Goal: Information Seeking & Learning: Learn about a topic

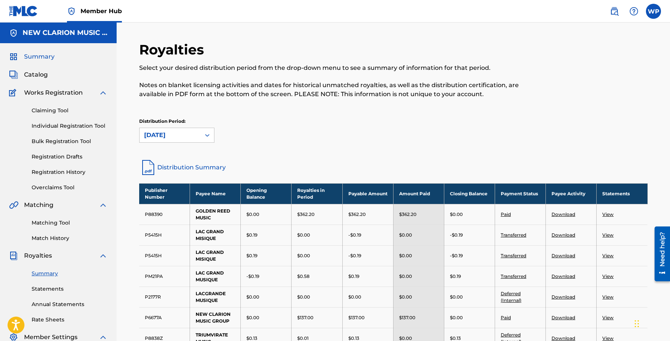
click at [37, 57] on span "Summary" at bounding box center [39, 56] width 30 height 9
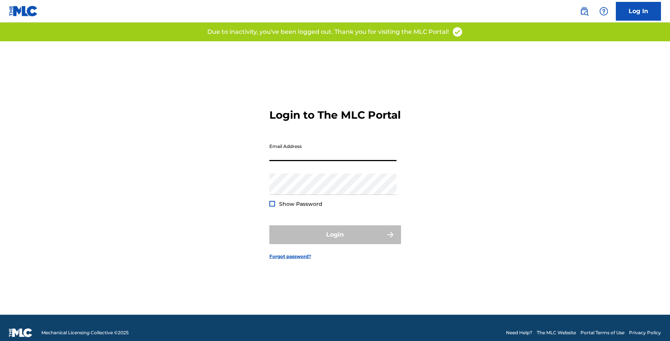
click at [320, 161] on input "Email Address" at bounding box center [332, 150] width 127 height 21
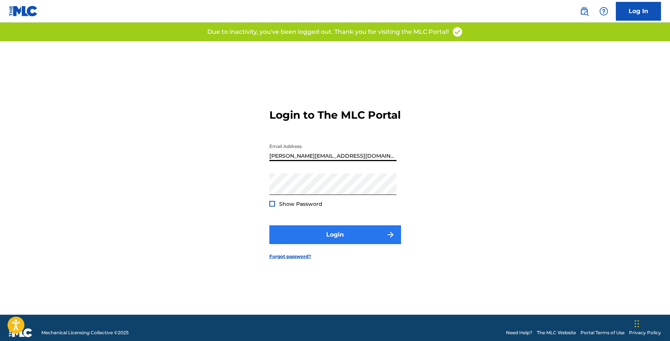
type input "[PERSON_NAME][EMAIL_ADDRESS][DOMAIN_NAME]"
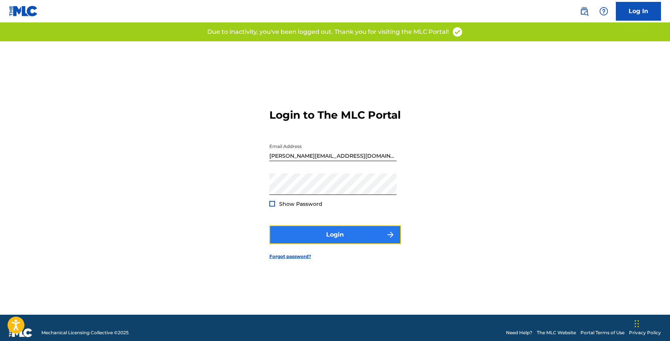
click at [336, 240] on button "Login" at bounding box center [335, 235] width 132 height 19
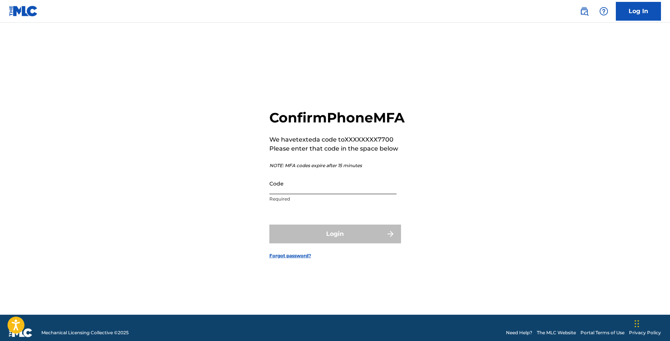
click at [300, 194] on input "Code" at bounding box center [332, 183] width 127 height 21
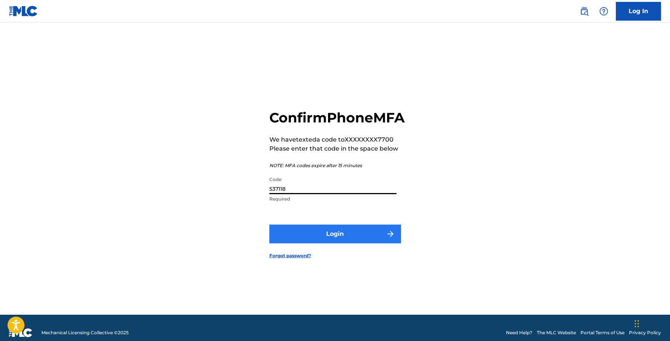
type input "537118"
click at [336, 244] on button "Login" at bounding box center [335, 234] width 132 height 19
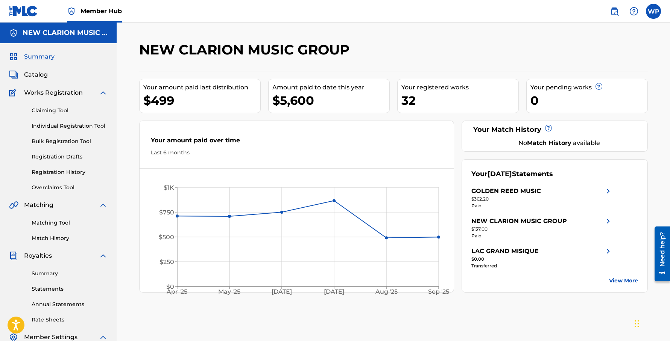
click at [621, 279] on link "View More" at bounding box center [623, 281] width 29 height 8
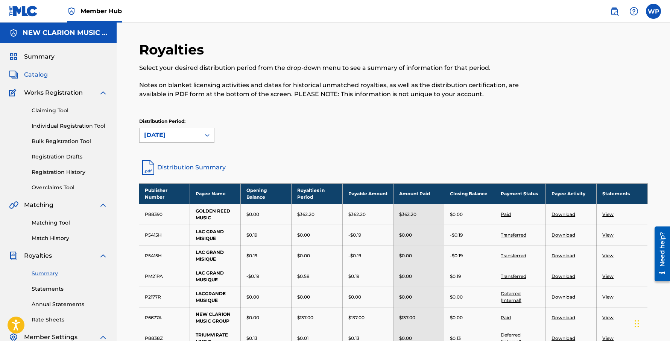
click at [31, 77] on span "Catalog" at bounding box center [36, 74] width 24 height 9
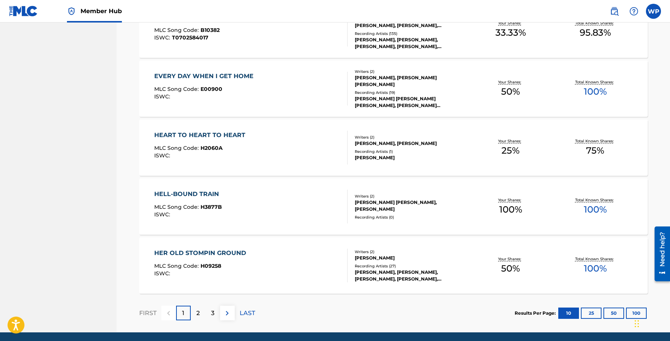
scroll to position [511, 0]
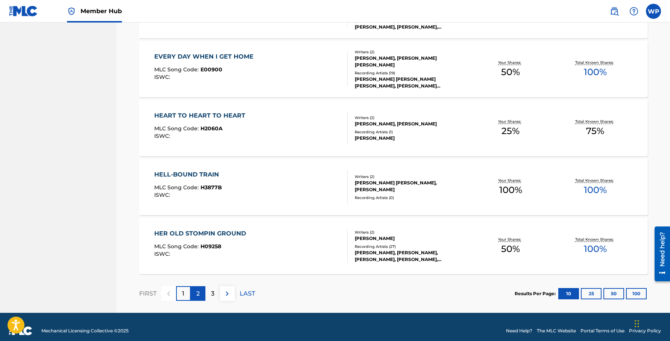
click at [199, 293] on p "2" at bounding box center [197, 294] width 3 height 9
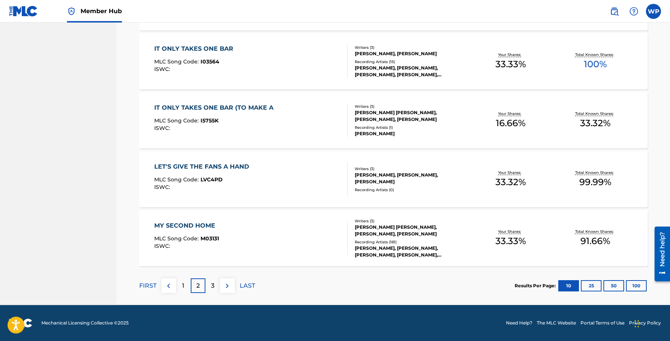
scroll to position [519, 0]
click at [214, 284] on p "3" at bounding box center [212, 286] width 3 height 9
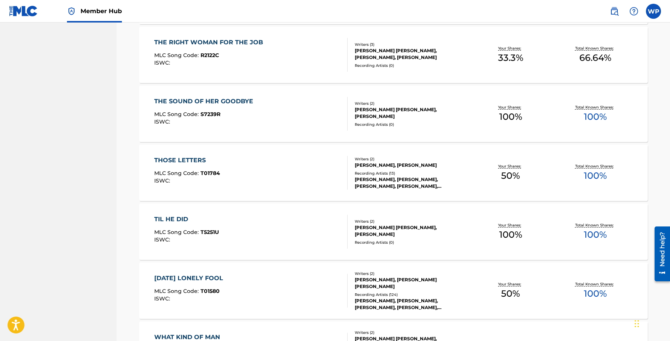
scroll to position [414, 0]
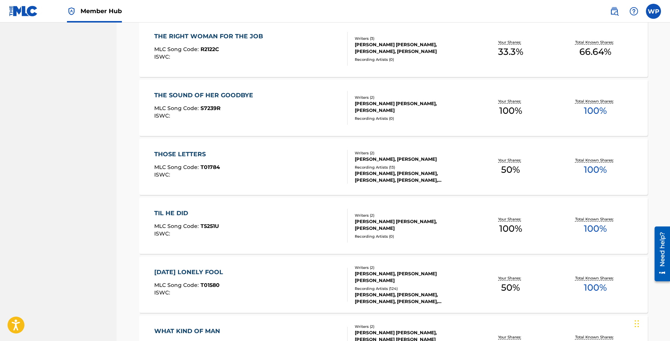
click at [190, 155] on div "THOSE LETTERS" at bounding box center [187, 154] width 66 height 9
